Goal: Find specific page/section: Find specific page/section

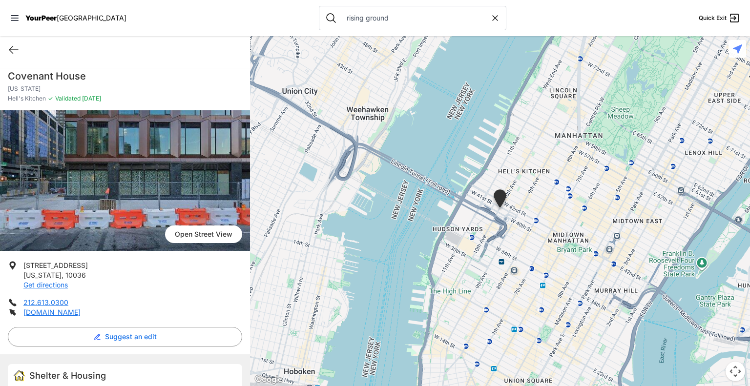
click at [493, 19] on icon at bounding box center [495, 18] width 5 height 5
click at [419, 14] on input "text" at bounding box center [420, 18] width 159 height 10
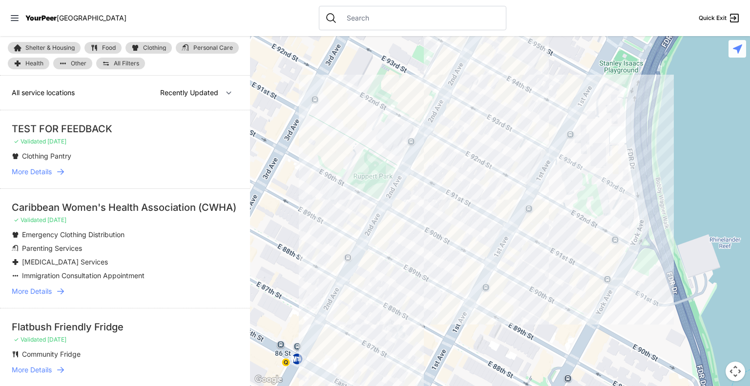
select select "nearby"
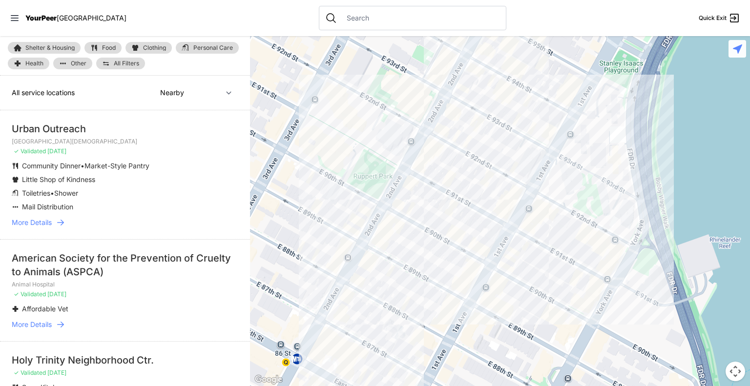
click at [419, 14] on input "text" at bounding box center [420, 18] width 159 height 10
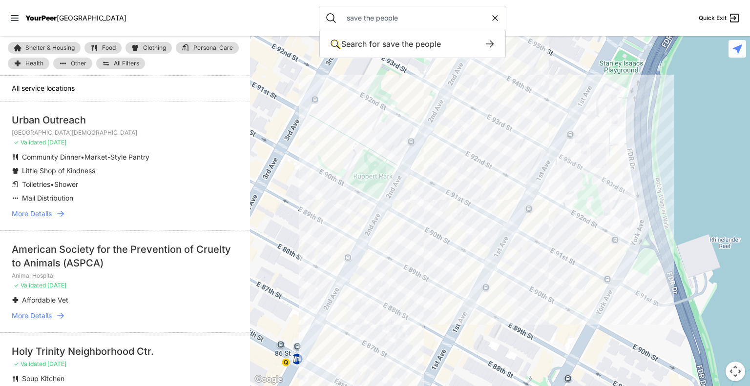
type input "save the people"
